Goal: Navigation & Orientation: Find specific page/section

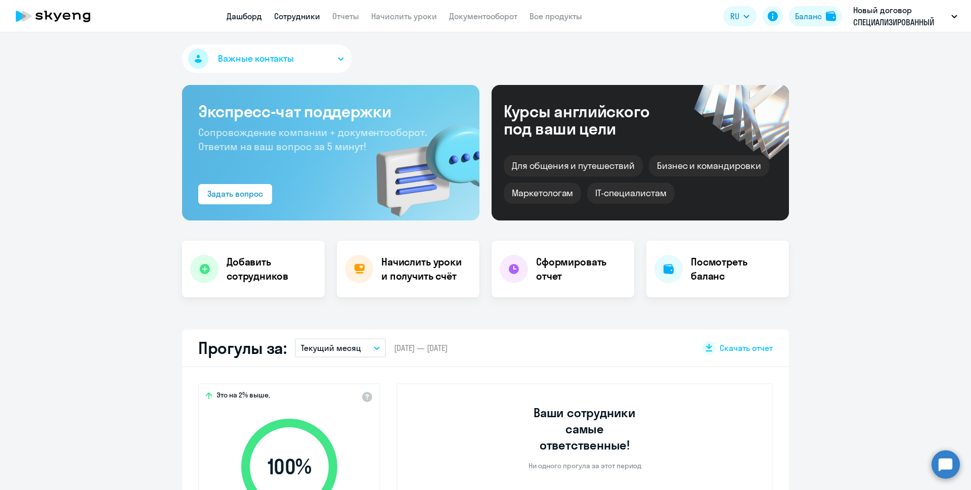
click at [310, 20] on link "Сотрудники" at bounding box center [297, 16] width 46 height 10
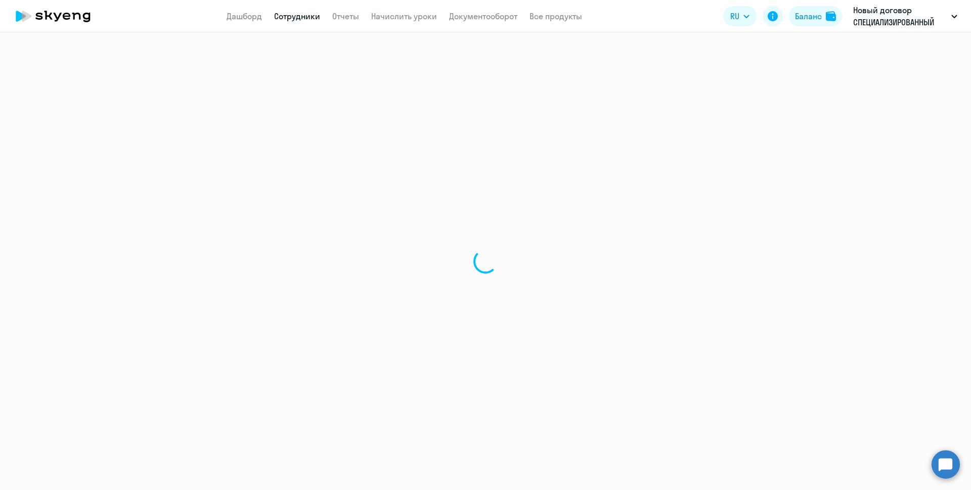
select select "30"
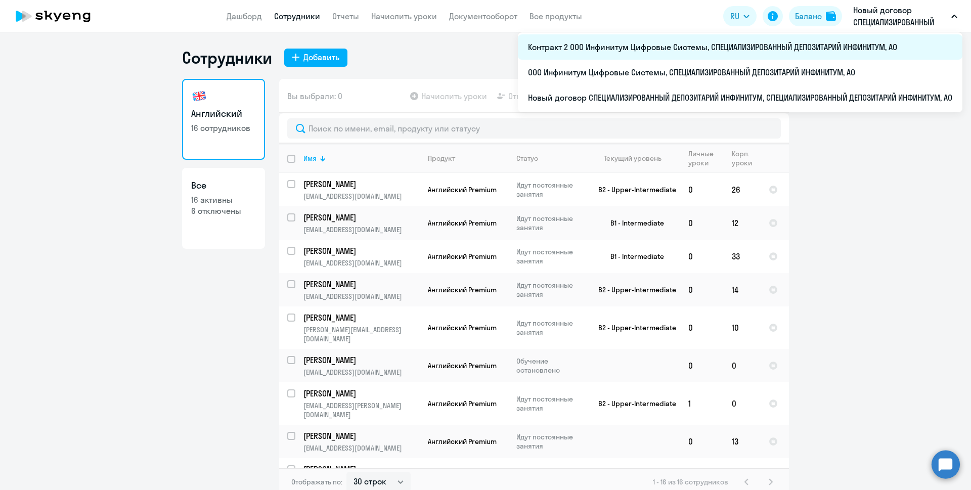
click at [826, 50] on li "Контракт 2 ООО Инфинитум Цифровые Системы, СПЕЦИАЛИЗИРОВАННЫЙ ДЕПОЗИТАРИЙ ИНФИН…" at bounding box center [740, 46] width 444 height 25
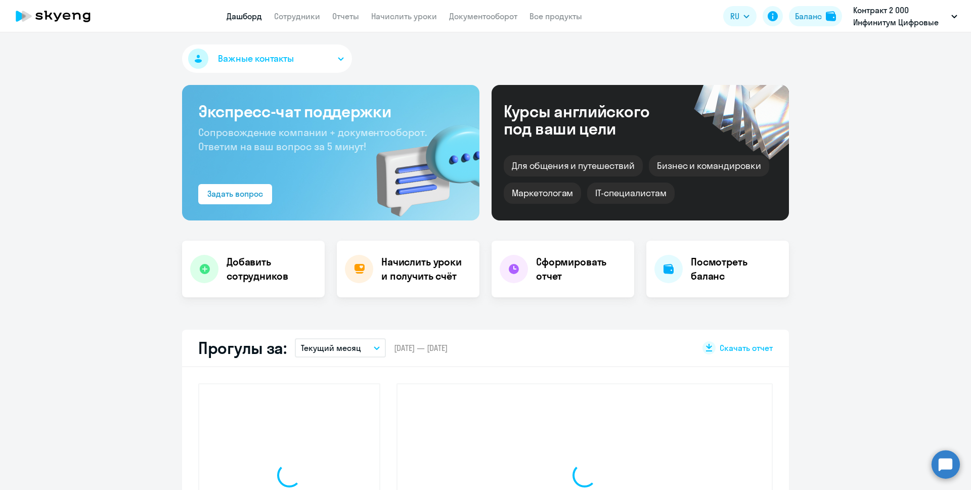
select select "30"
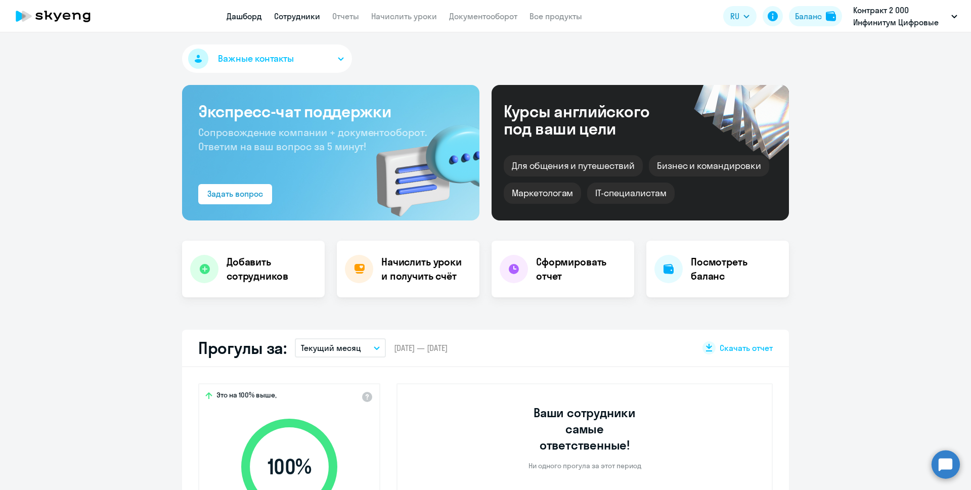
click at [312, 18] on link "Сотрудники" at bounding box center [297, 16] width 46 height 10
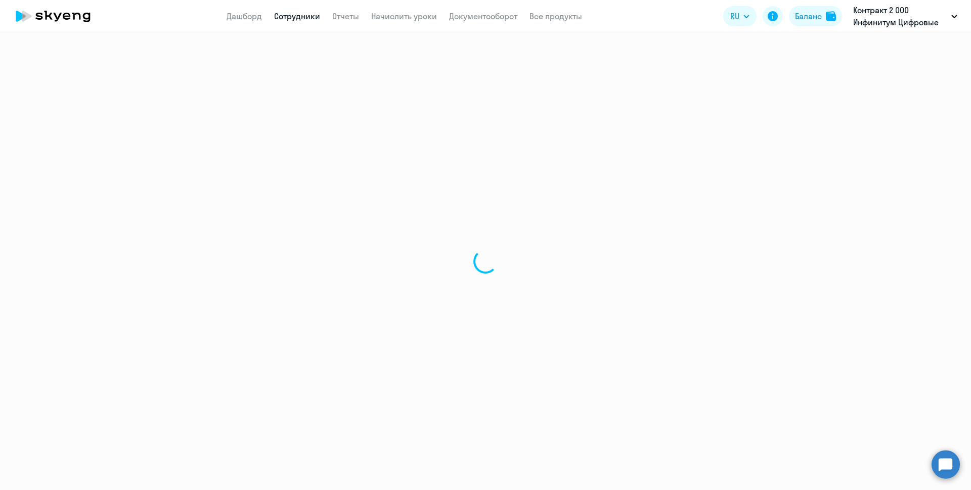
select select "30"
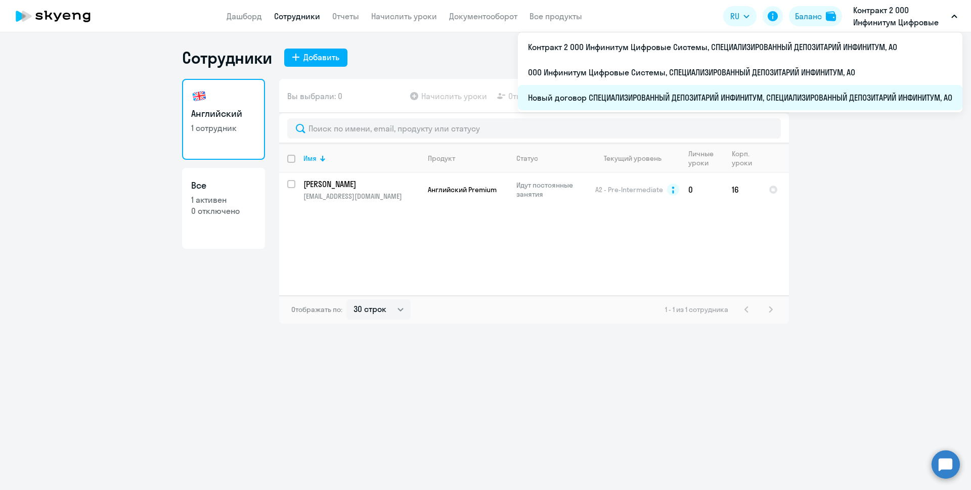
click at [825, 92] on li "Новый договор СПЕЦИАЛИЗИРОВАННЫЙ ДЕПОЗИТАРИЙ ИНФИНИТУМ, СПЕЦИАЛИЗИРОВАННЫЙ ДЕПО…" at bounding box center [740, 97] width 444 height 25
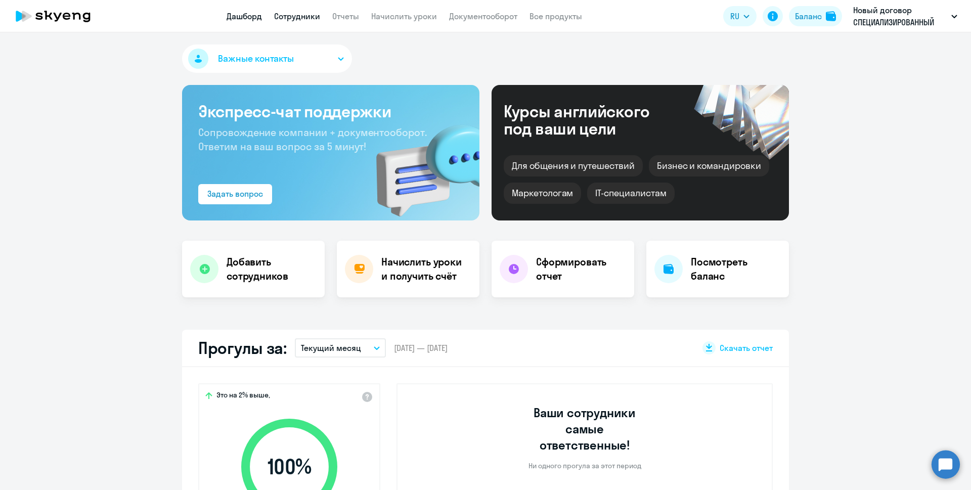
click at [302, 15] on link "Сотрудники" at bounding box center [297, 16] width 46 height 10
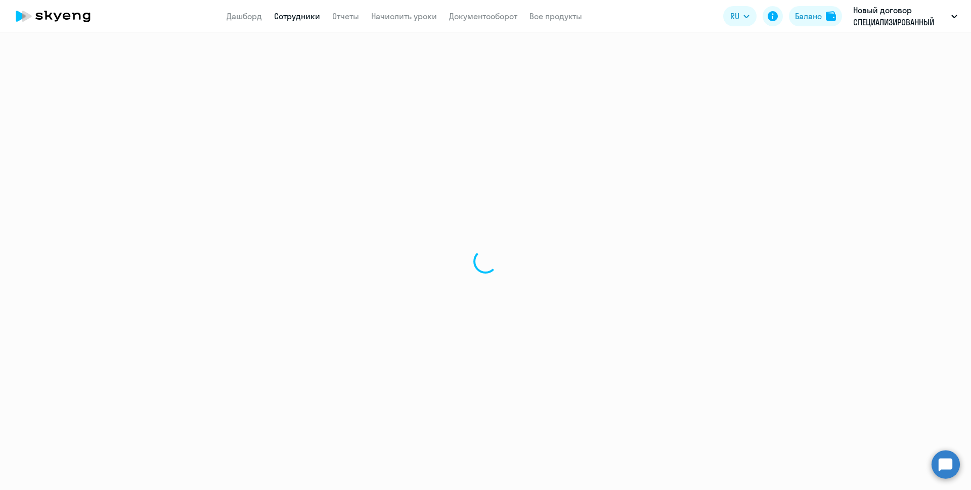
select select "30"
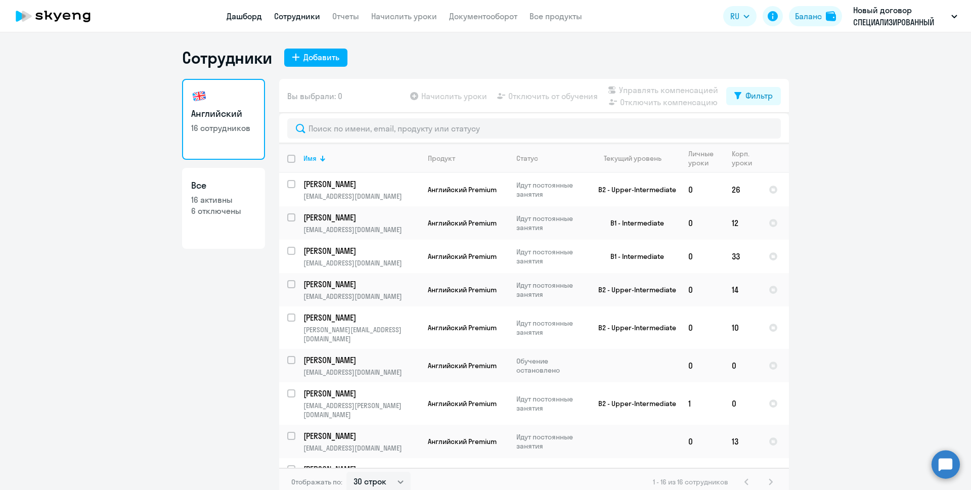
click at [239, 17] on link "Дашборд" at bounding box center [243, 16] width 35 height 10
